Goal: Find contact information: Find contact information

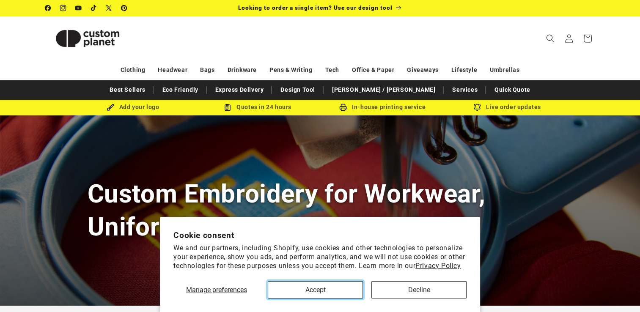
click at [324, 287] on button "Accept" at bounding box center [315, 289] width 95 height 17
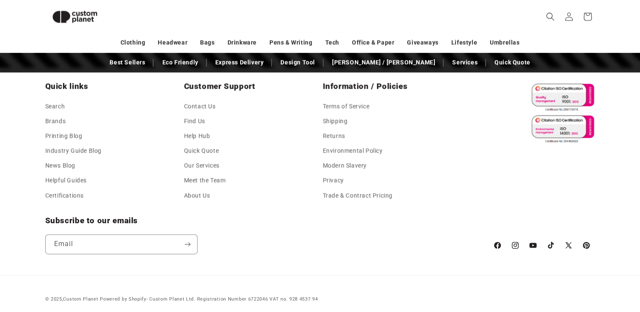
scroll to position [921, 0]
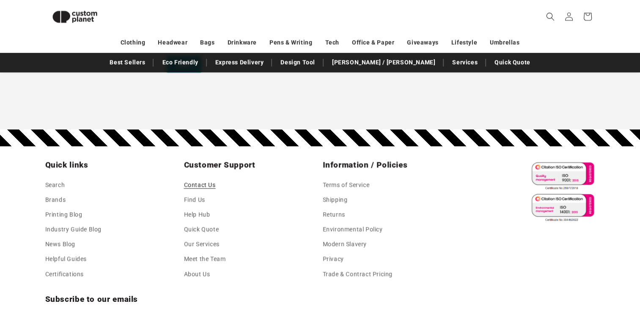
click at [194, 186] on link "Contact Us" at bounding box center [200, 186] width 32 height 13
click at [192, 199] on link "Find Us" at bounding box center [194, 199] width 21 height 15
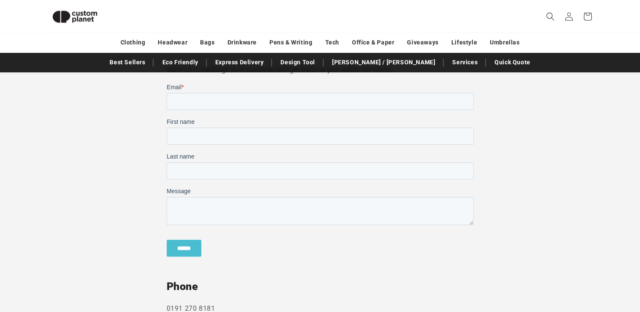
scroll to position [242, 0]
